Goal: Transaction & Acquisition: Purchase product/service

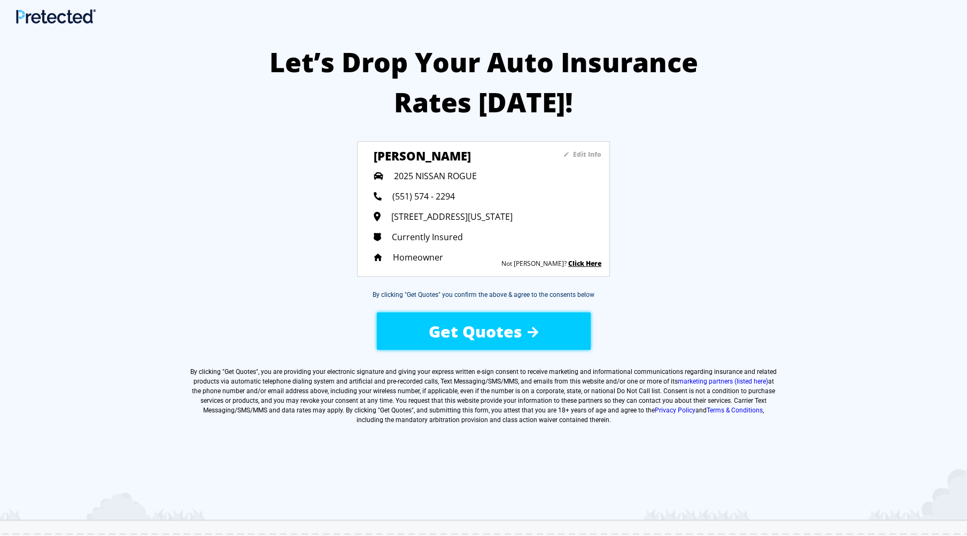
click at [507, 332] on span "Get Quotes" at bounding box center [476, 331] width 94 height 22
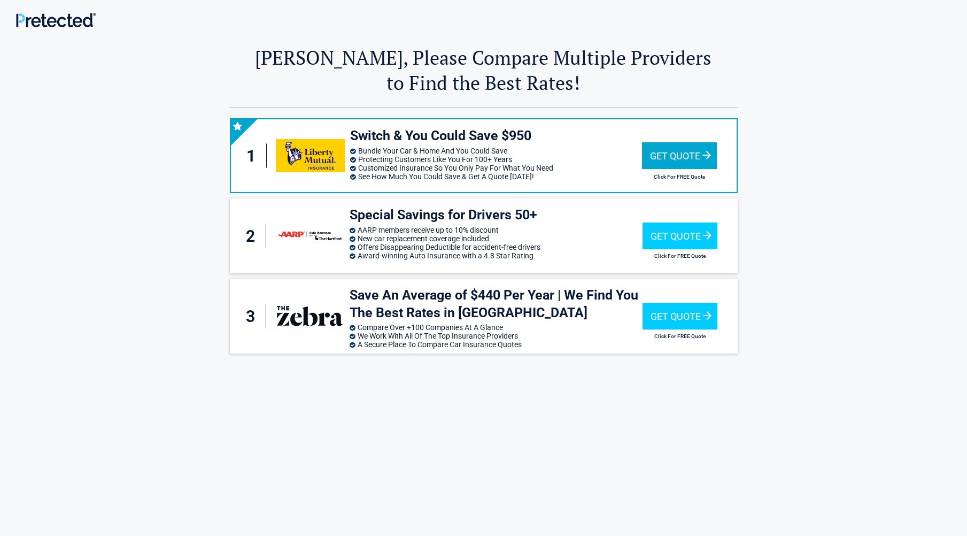
click at [673, 153] on div "Get Quote" at bounding box center [679, 155] width 75 height 27
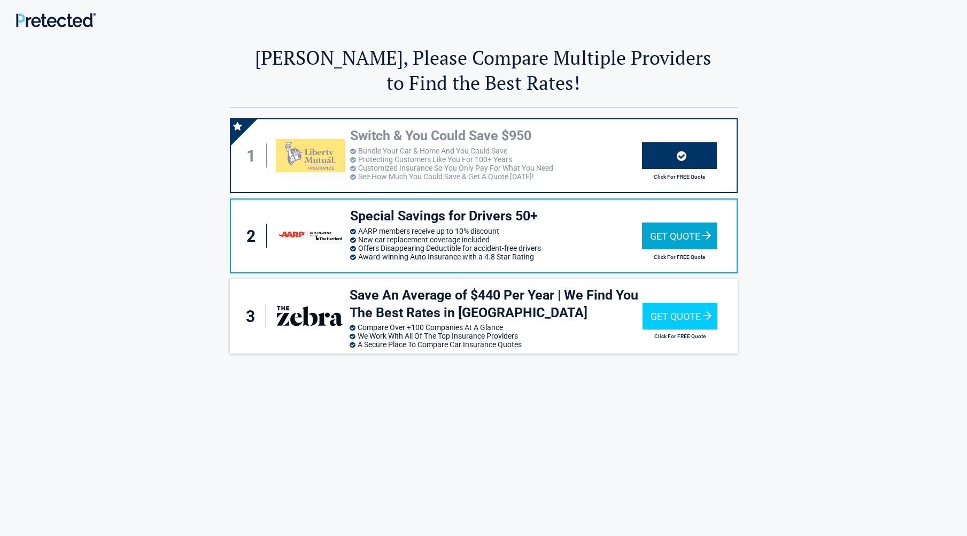
click at [675, 230] on div "Get Quote" at bounding box center [679, 235] width 75 height 27
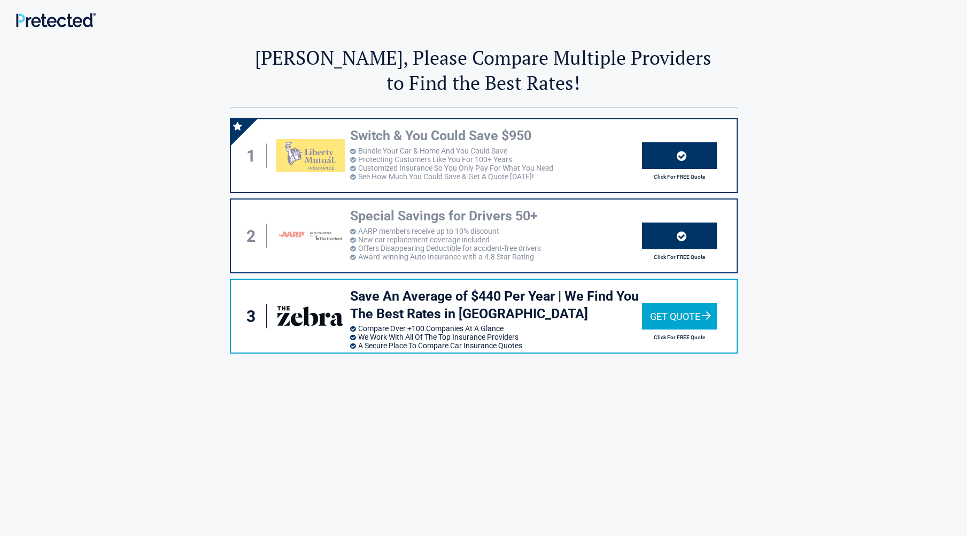
click at [673, 316] on div "Get Quote" at bounding box center [679, 316] width 75 height 27
